Goal: Task Accomplishment & Management: Manage account settings

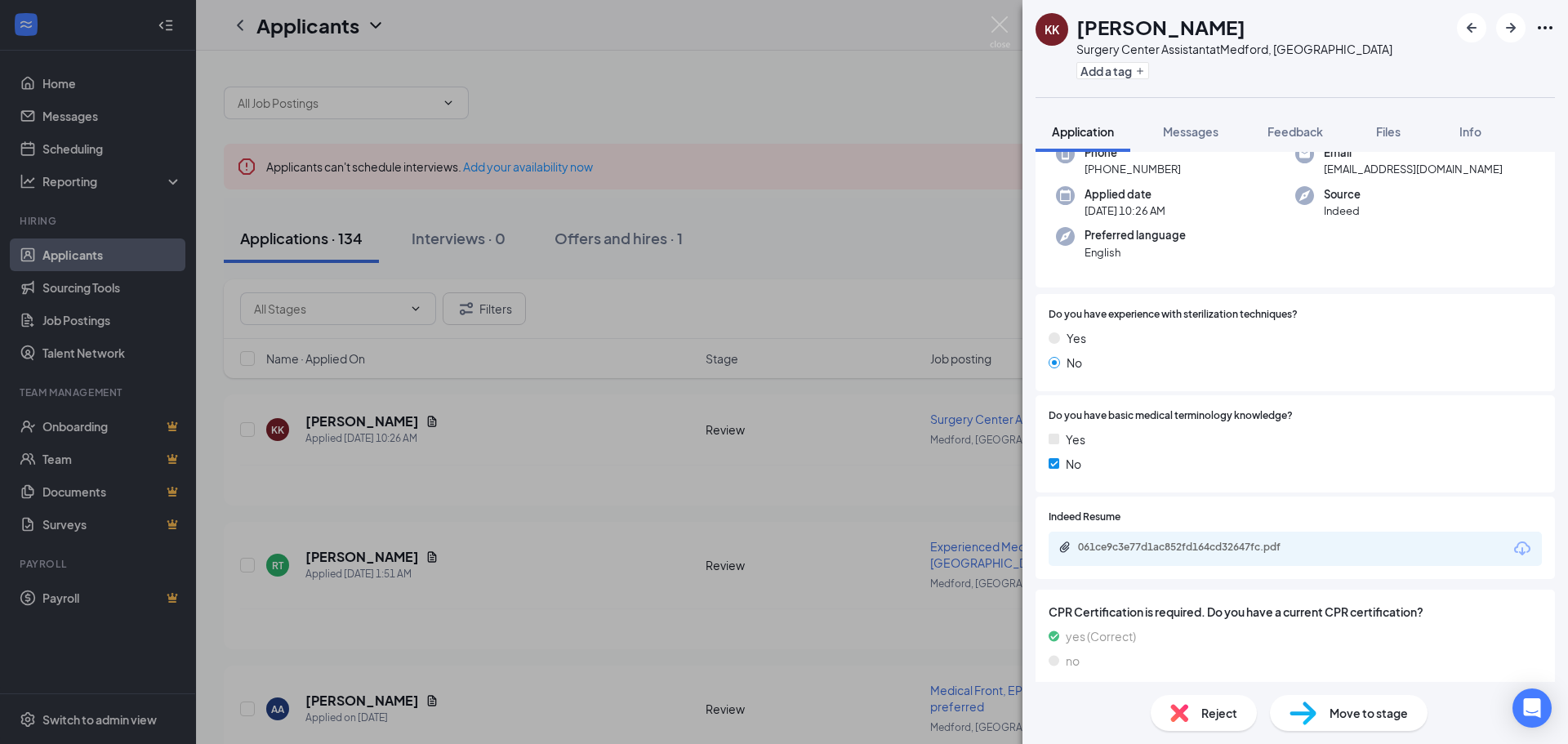
scroll to position [109, 0]
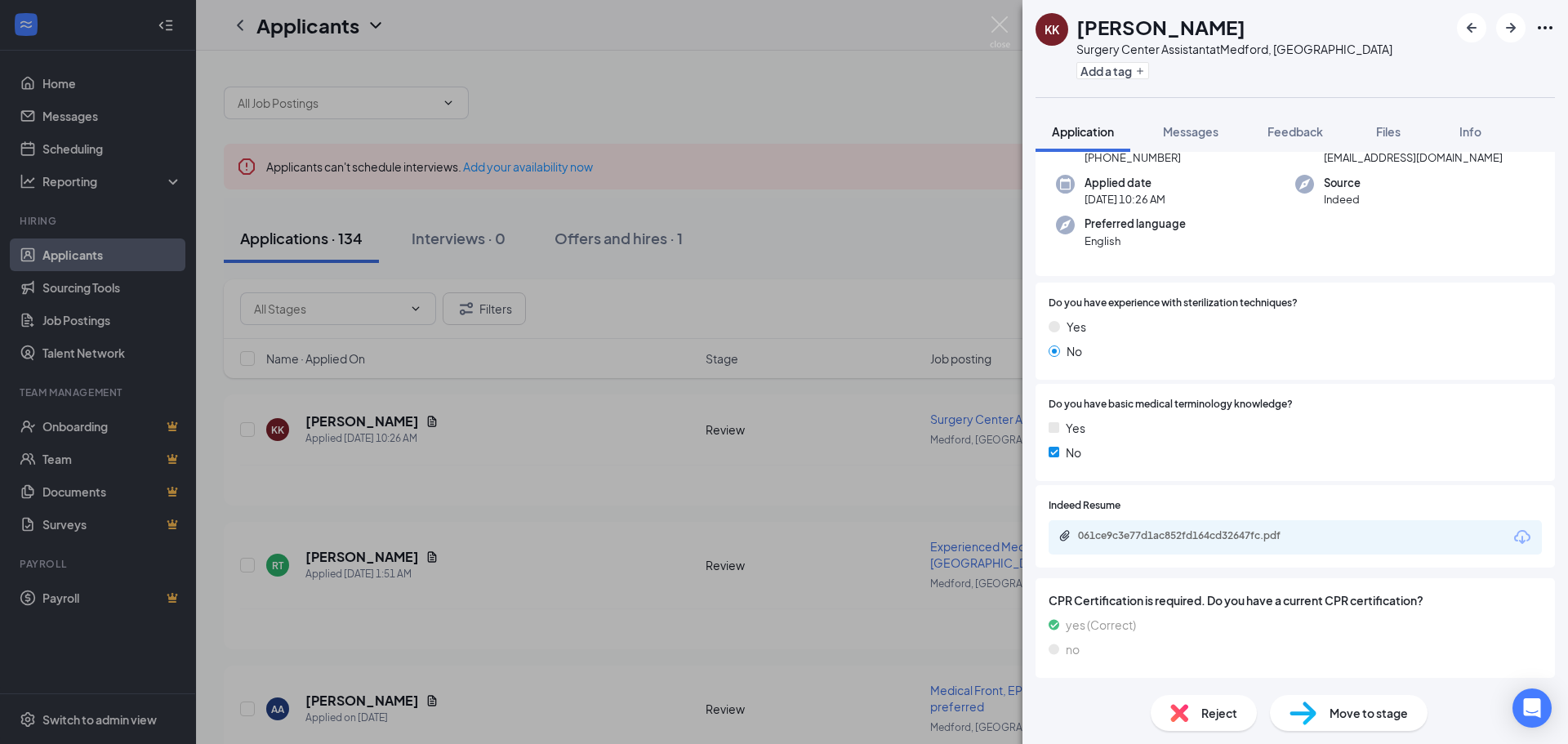
click at [1224, 710] on span "Reject" at bounding box center [1219, 713] width 36 height 18
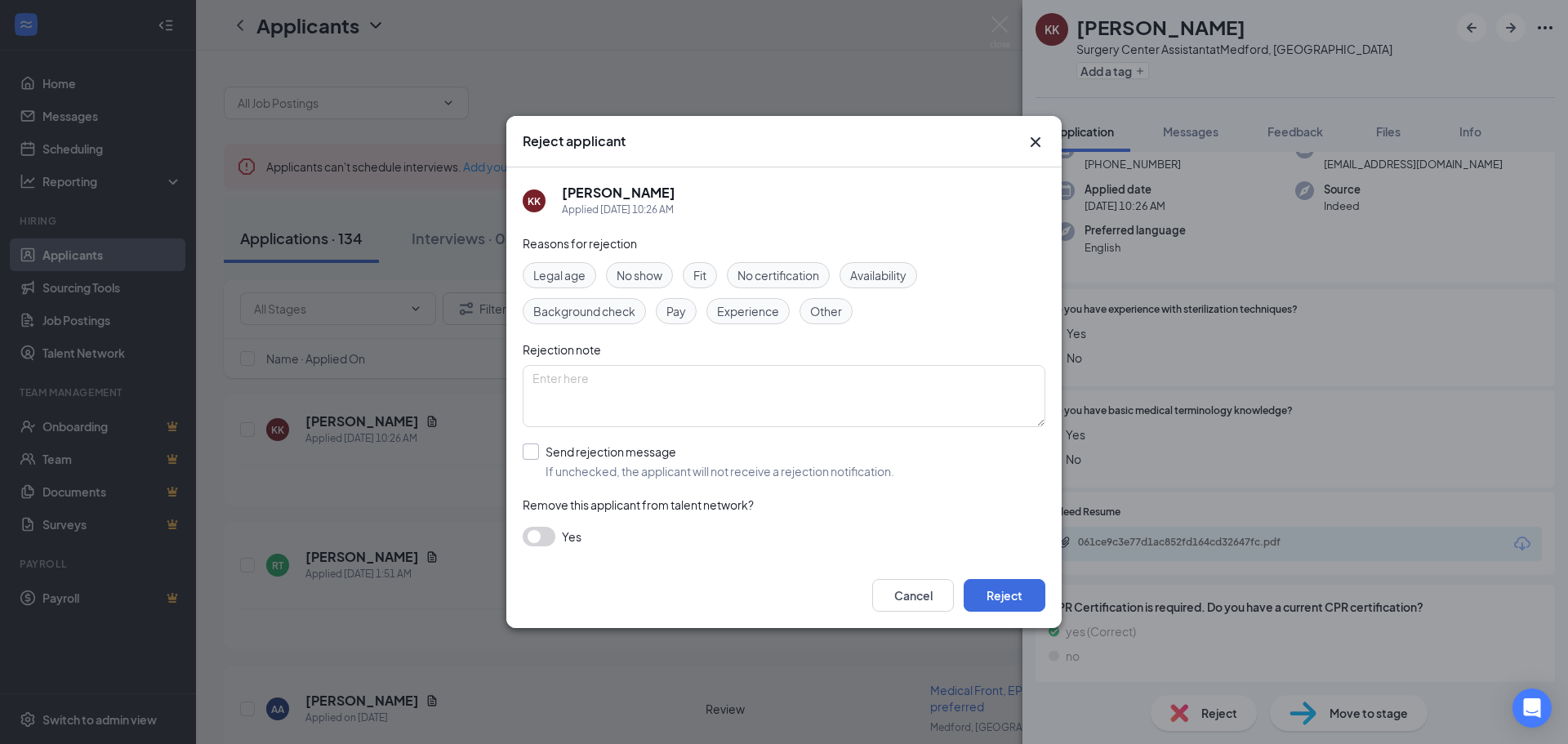
click at [536, 452] on input "Send rejection message If unchecked, the applicant will not receive a rejection…" at bounding box center [709, 461] width 372 height 36
checkbox input "true"
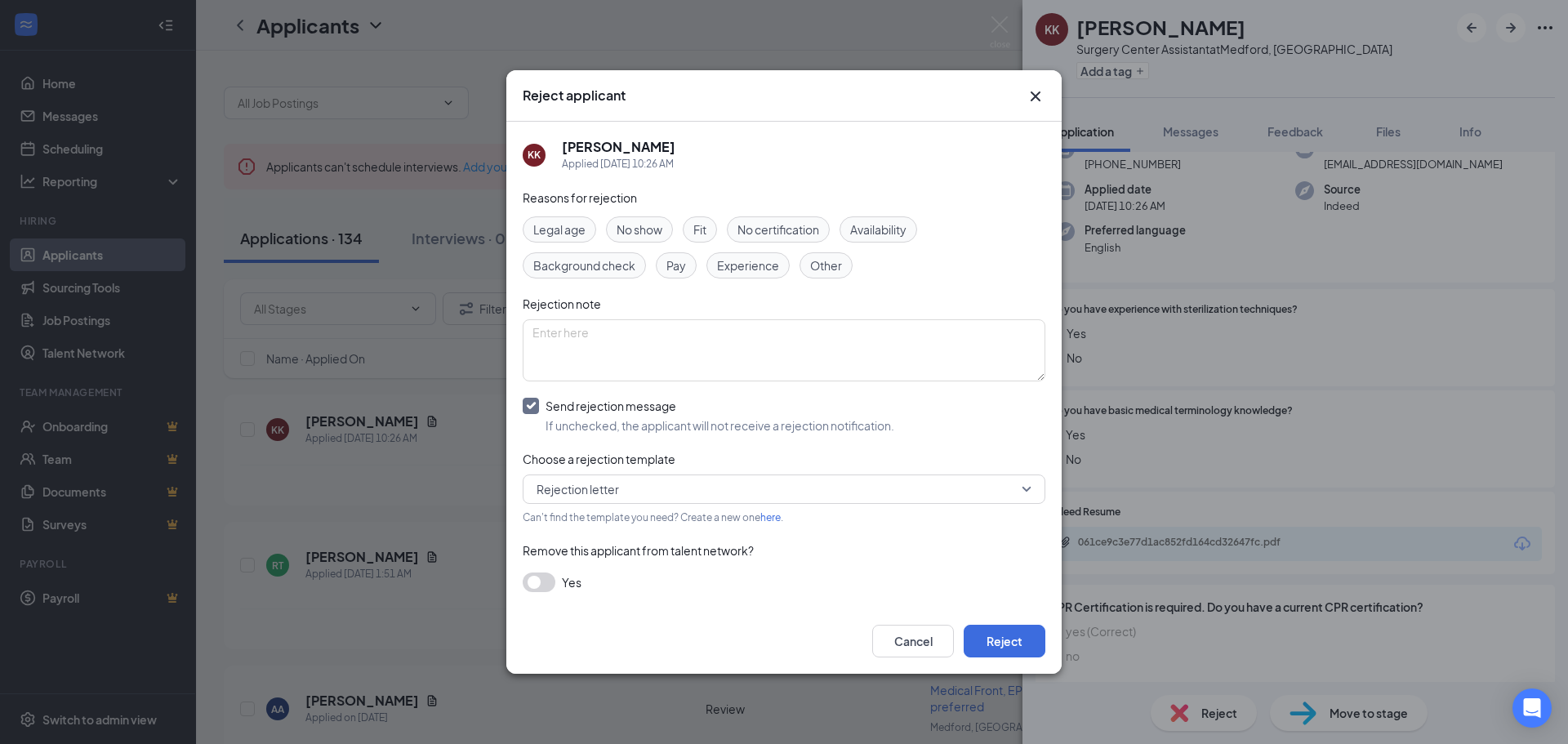
drag, startPoint x: 1036, startPoint y: 97, endPoint x: 1043, endPoint y: 102, distance: 8.6
click at [1036, 97] on icon "Cross" at bounding box center [1035, 96] width 9 height 9
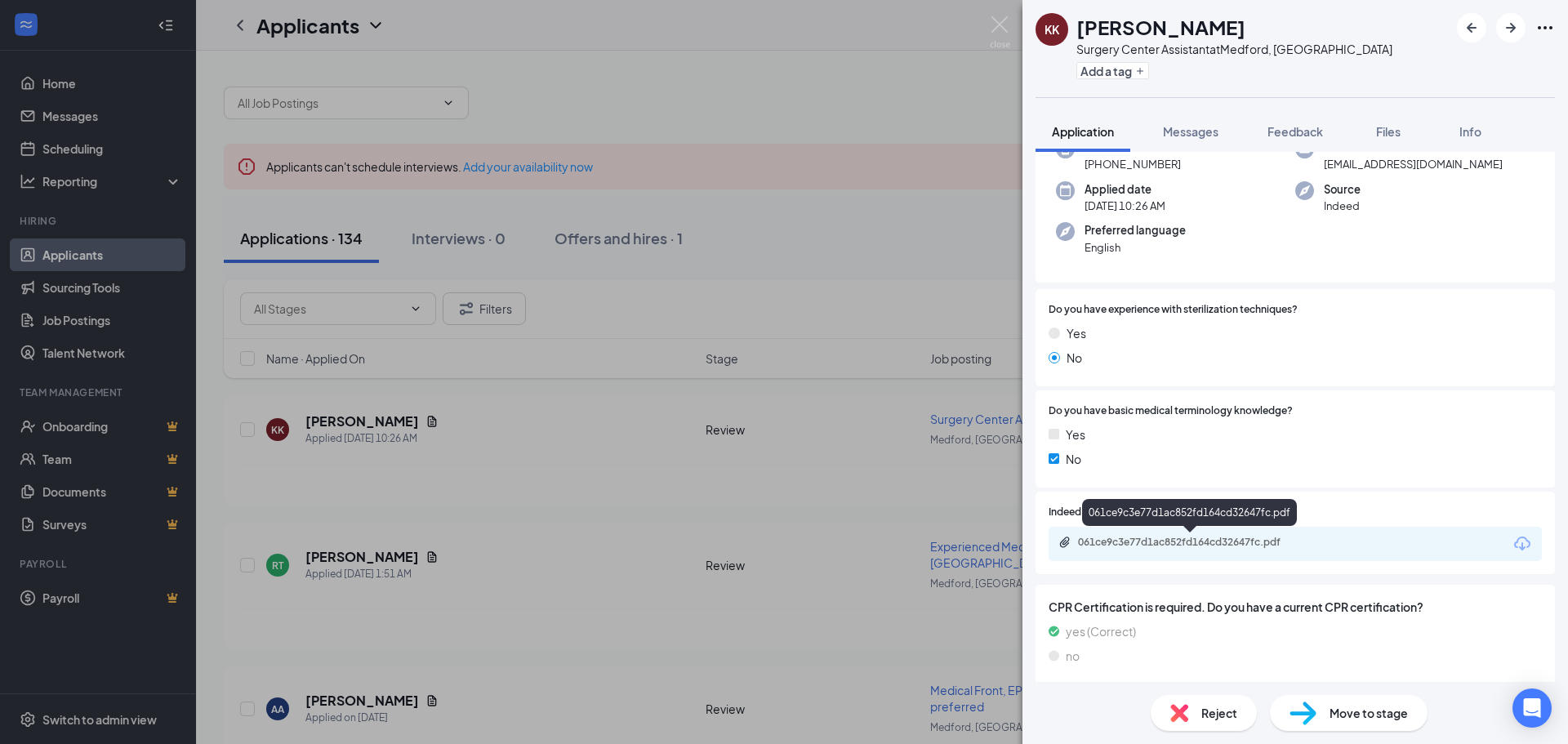
click at [1217, 543] on div "061ce9c3e77d1ac852fd164cd32647fc.pdf" at bounding box center [1191, 543] width 229 height 13
click at [1209, 703] on div "Reject" at bounding box center [1204, 714] width 106 height 36
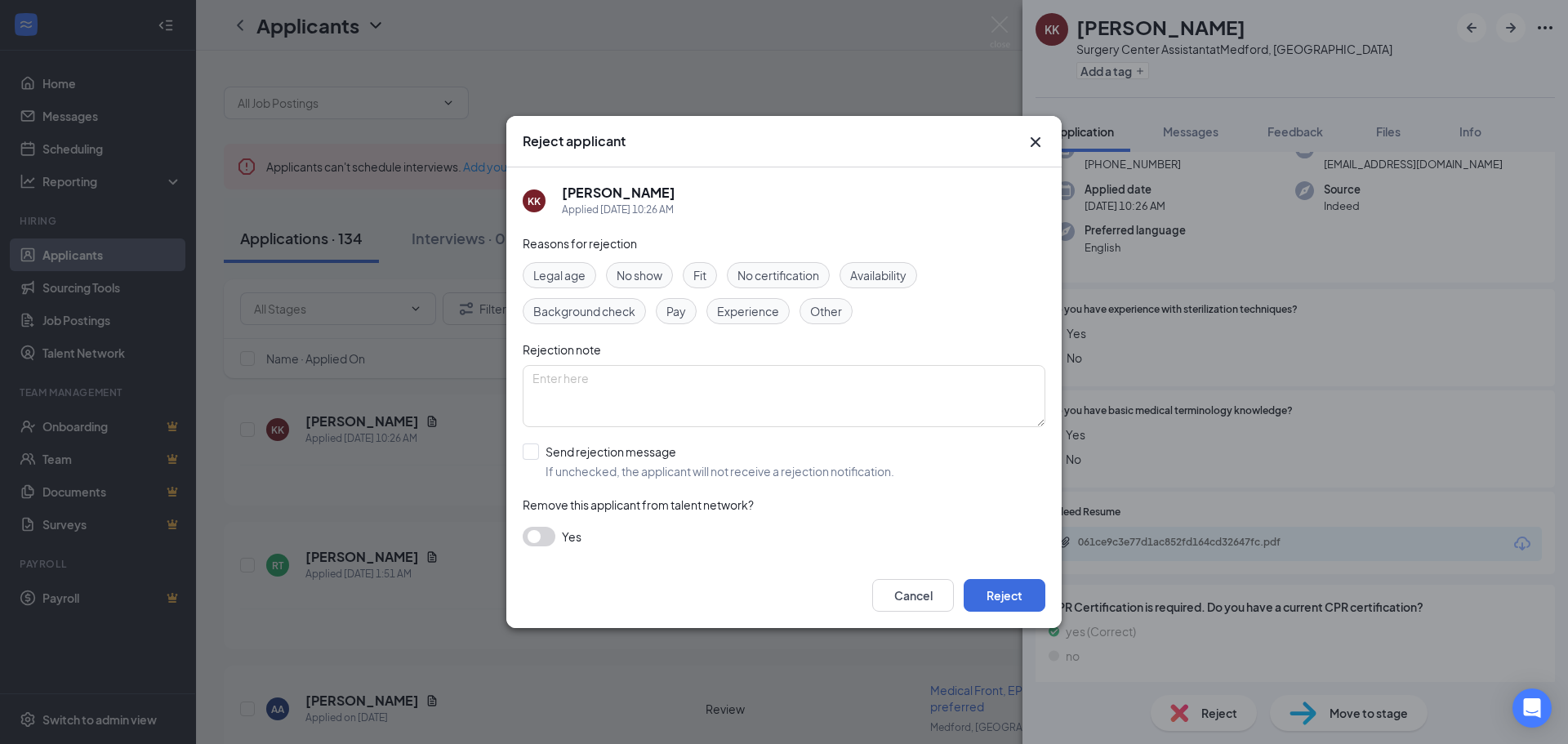
click at [749, 305] on span "Experience" at bounding box center [747, 310] width 62 height 18
click at [572, 378] on textarea at bounding box center [784, 396] width 523 height 62
type textarea "No knowledge of medical term or sterilization."
click at [821, 308] on span "Other" at bounding box center [826, 310] width 32 height 18
click at [530, 449] on input "Send rejection message If unchecked, the applicant will not receive a rejection…" at bounding box center [709, 461] width 372 height 36
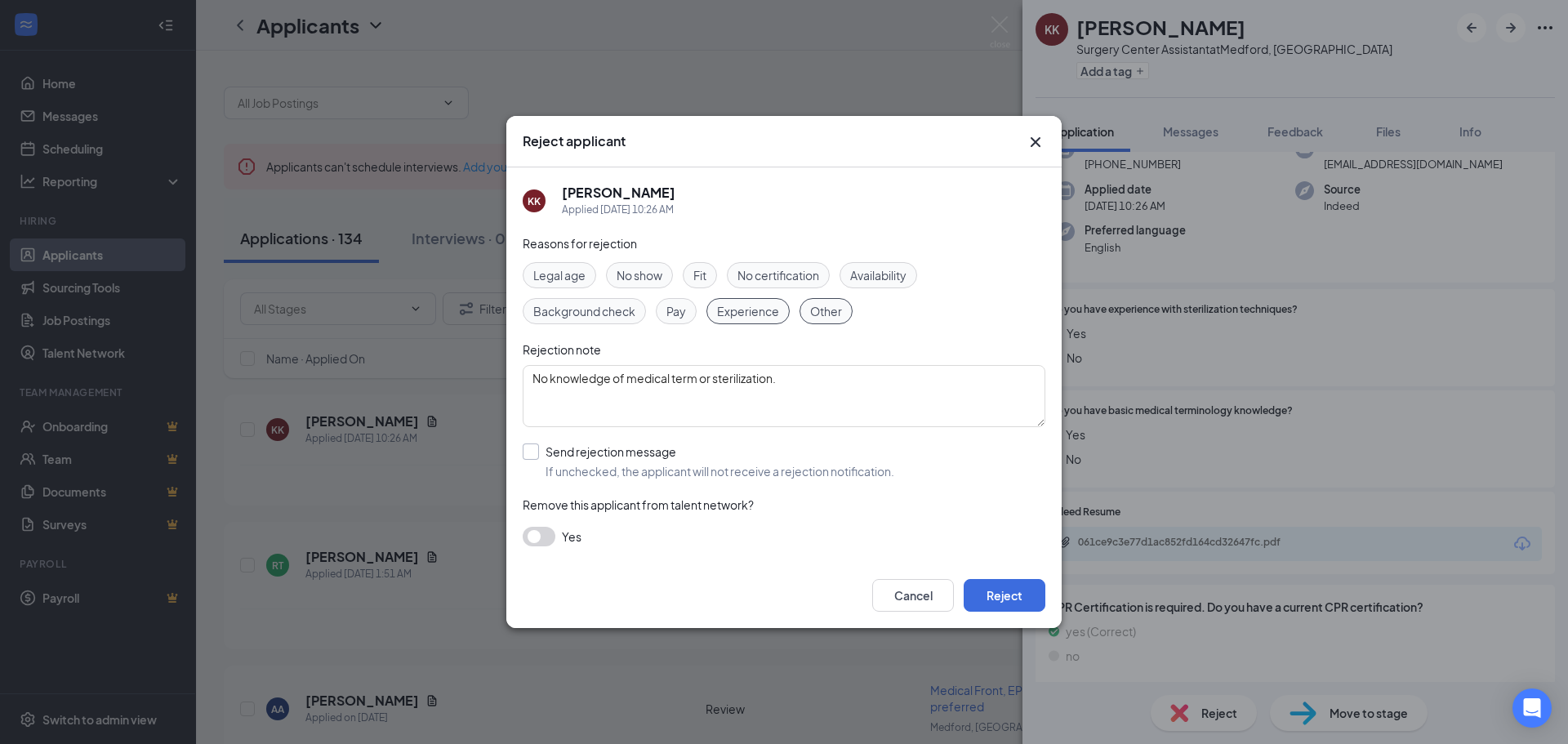
checkbox input "true"
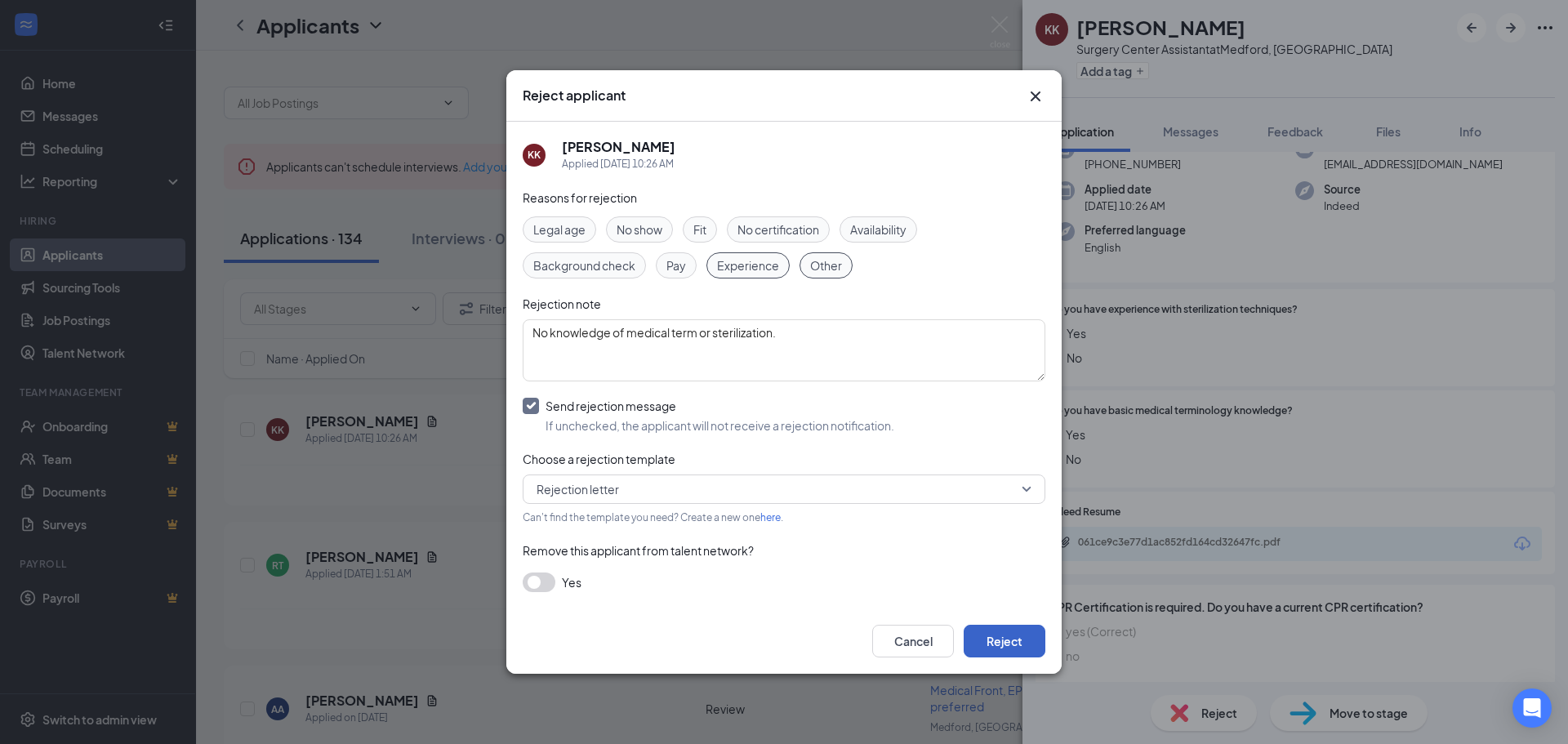
click at [1019, 641] on button "Reject" at bounding box center [1005, 641] width 82 height 32
